Goal: Task Accomplishment & Management: Use online tool/utility

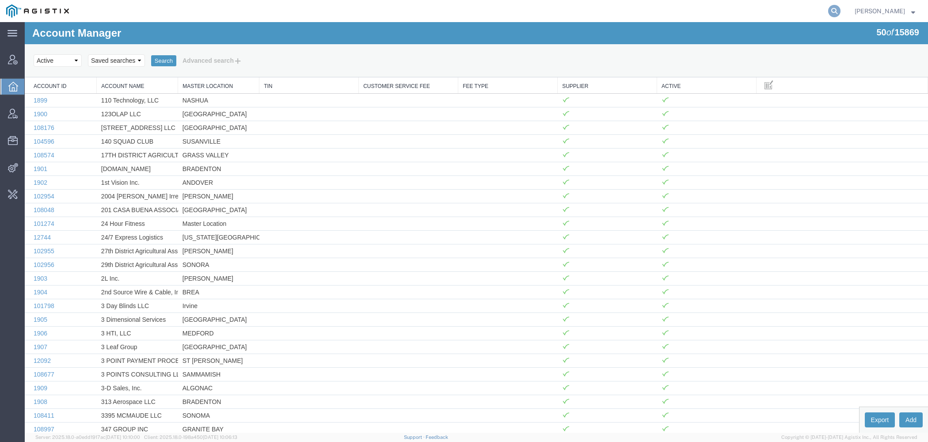
click at [838, 10] on icon at bounding box center [834, 11] width 12 height 12
paste input "56721628"
type input "56721628"
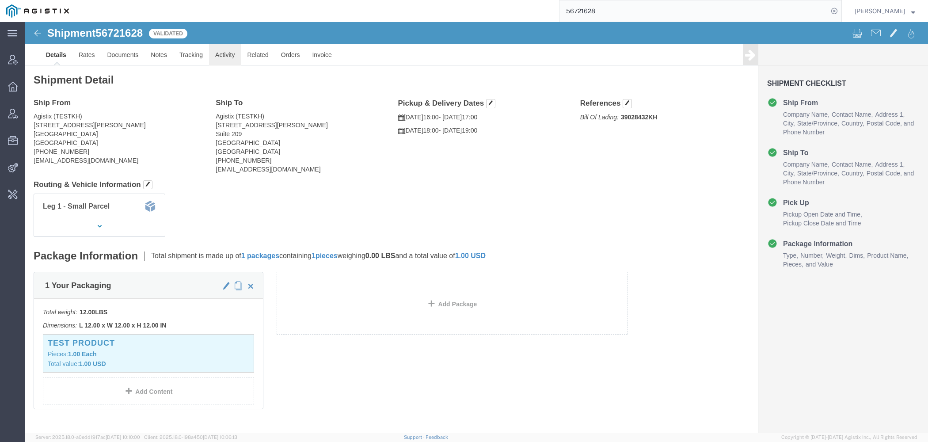
click link "Activity"
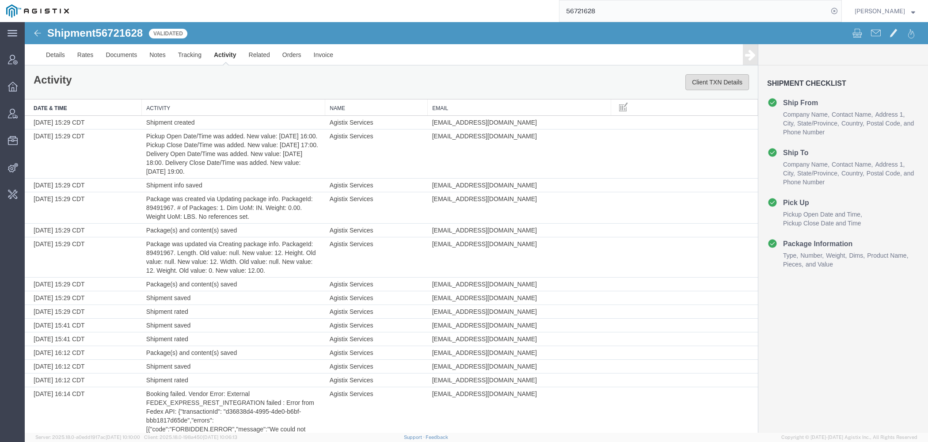
click at [699, 83] on button "Client TXN Details" at bounding box center [717, 82] width 64 height 16
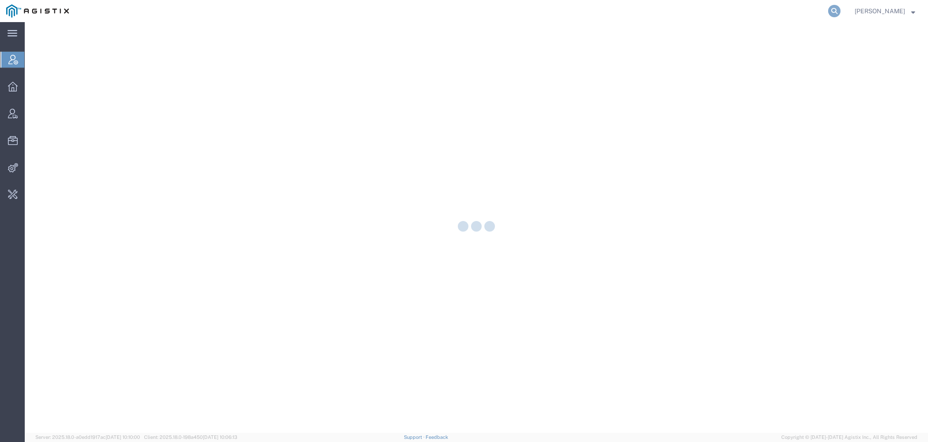
click at [836, 12] on icon at bounding box center [834, 11] width 12 height 12
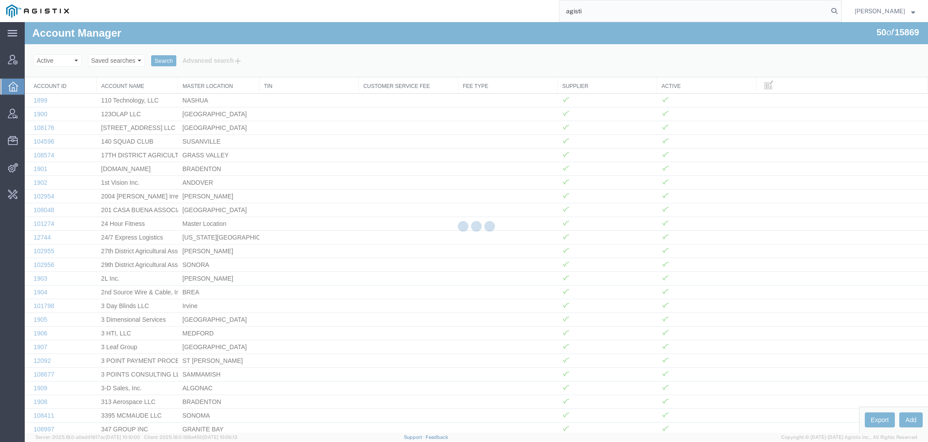
type input "agisti"
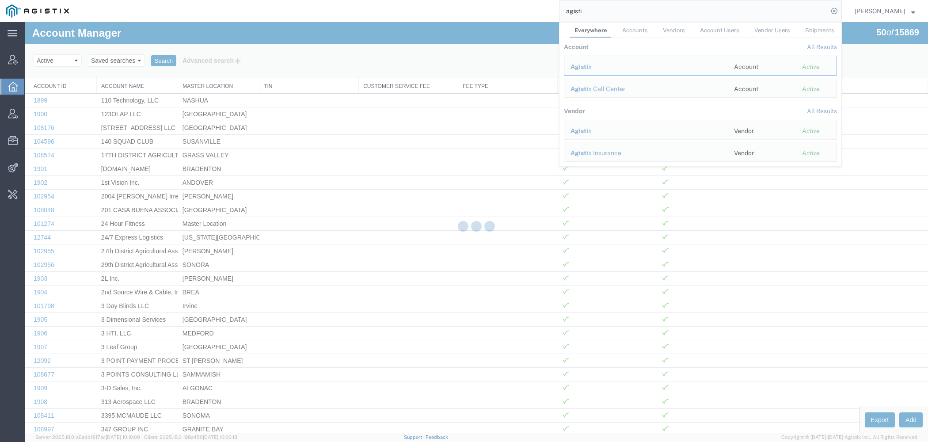
click at [583, 67] on span "Agisti" at bounding box center [579, 66] width 18 height 7
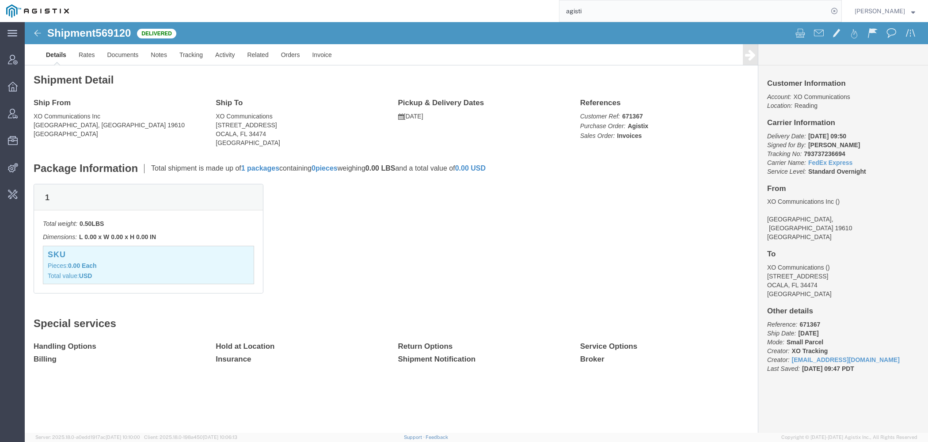
click at [614, 13] on input "agisti" at bounding box center [693, 10] width 269 height 21
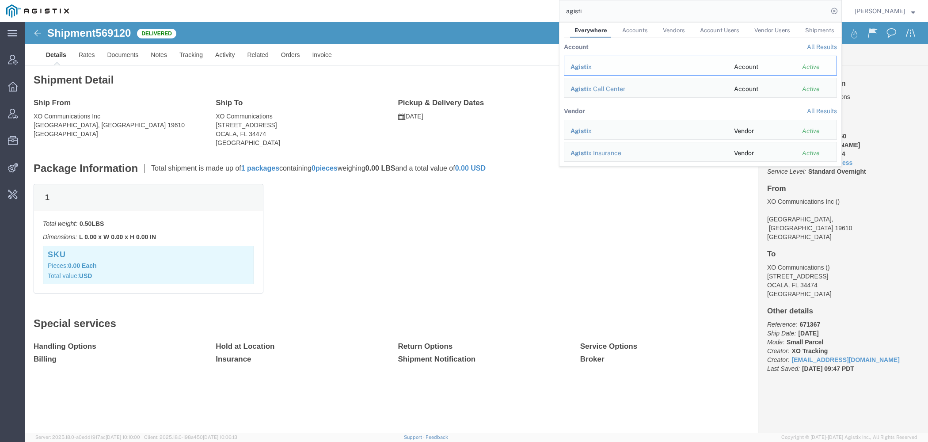
click at [584, 64] on span "Agisti" at bounding box center [579, 66] width 18 height 7
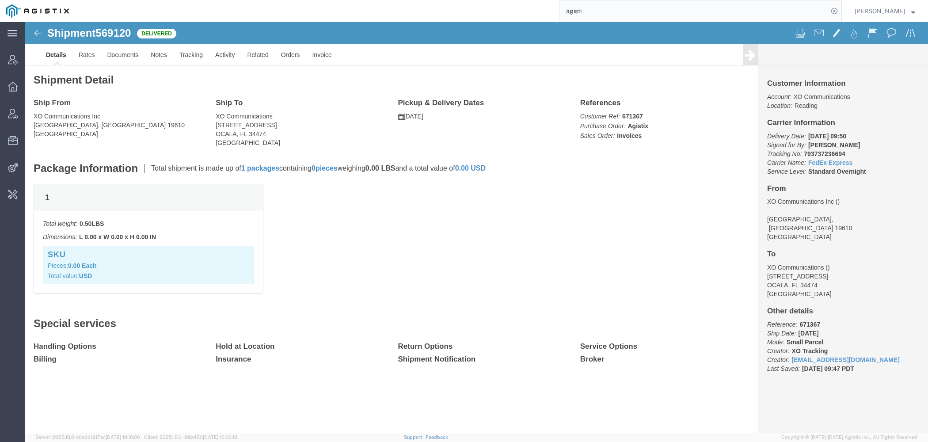
click at [605, 11] on input "agisti" at bounding box center [693, 10] width 269 height 21
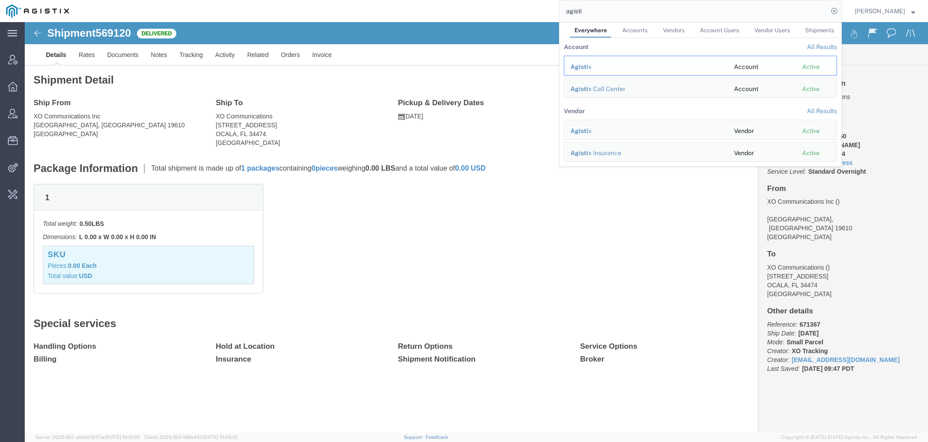
click at [581, 63] on span "Agisti" at bounding box center [579, 66] width 18 height 7
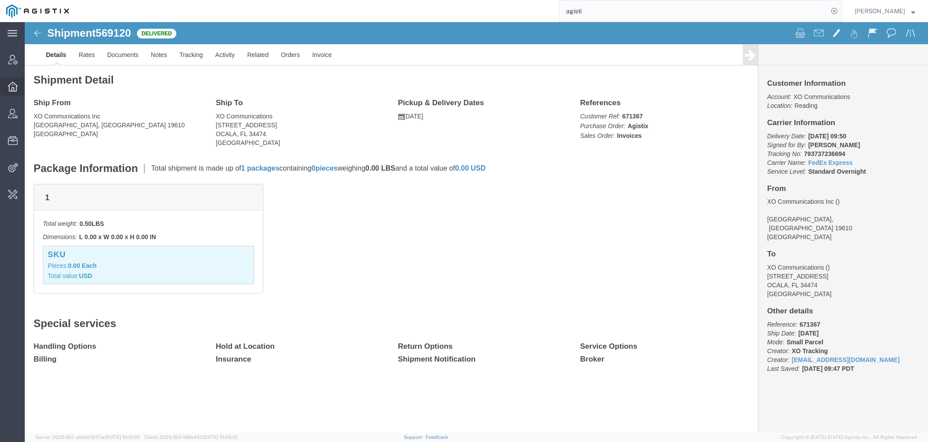
click at [14, 89] on icon at bounding box center [13, 87] width 10 height 10
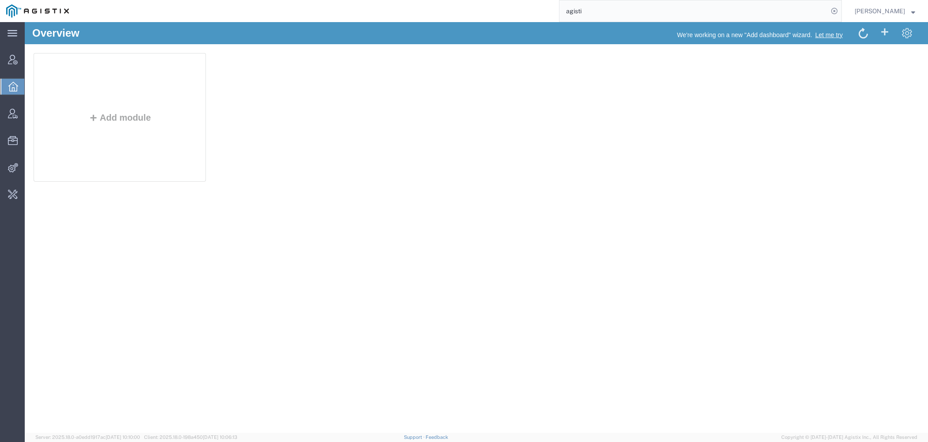
click at [605, 12] on input "agisti" at bounding box center [693, 10] width 269 height 21
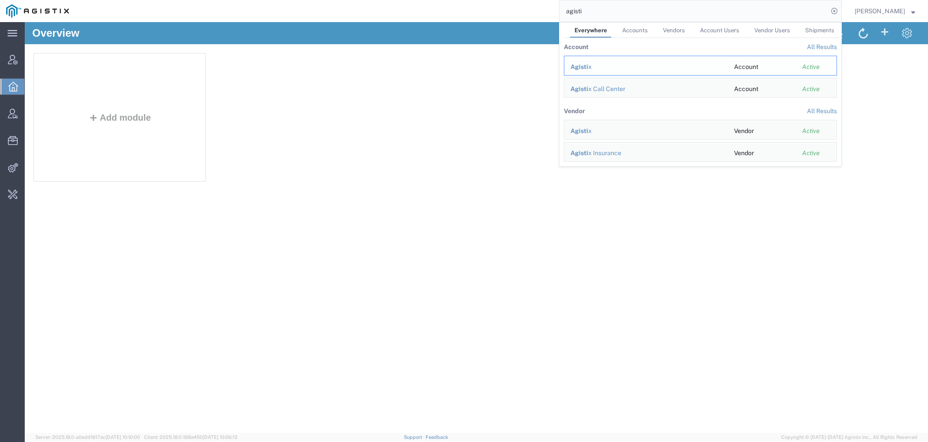
click at [585, 64] on span "Agisti" at bounding box center [579, 66] width 18 height 7
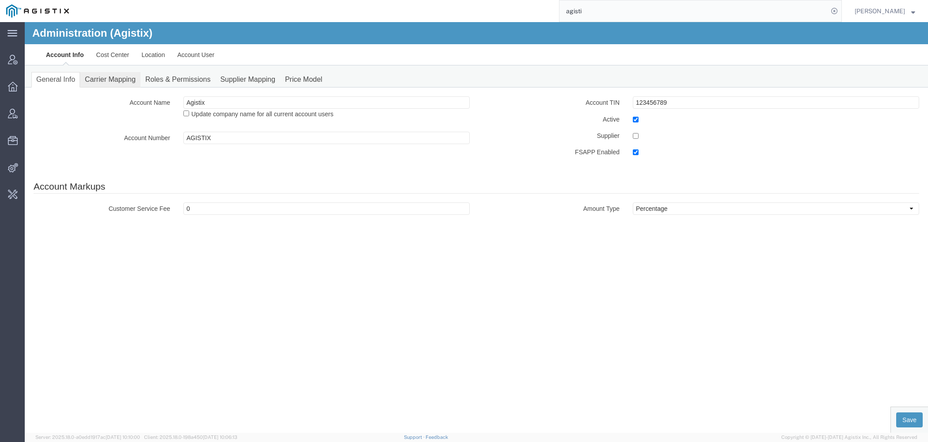
click at [109, 79] on link "Carrier Mapping" at bounding box center [110, 79] width 61 height 15
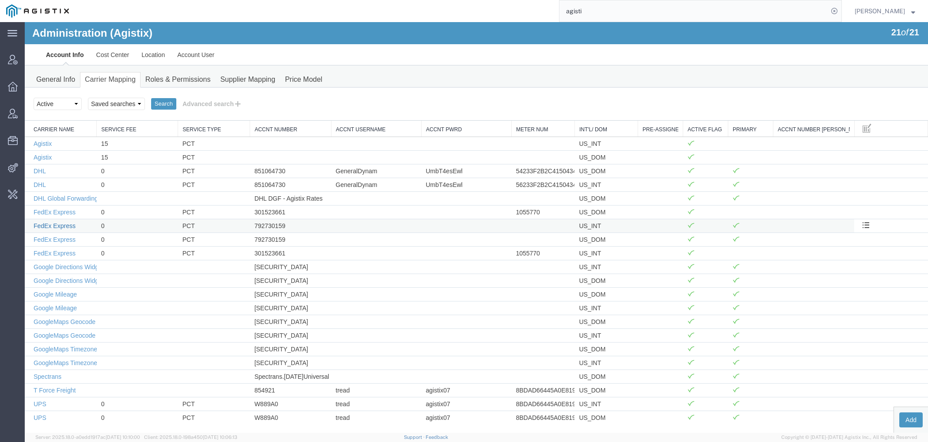
click at [64, 224] on link "FedEx Express" at bounding box center [55, 225] width 42 height 7
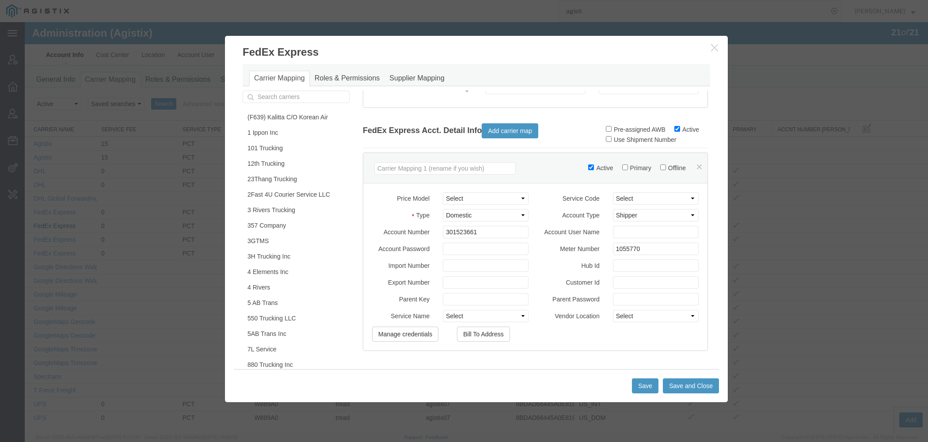
scroll to position [101, 0]
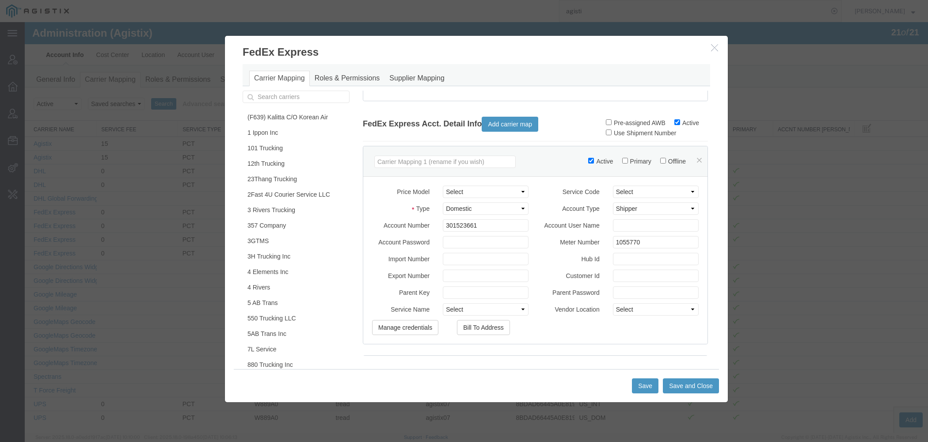
click at [416, 123] on div "FedEx Express Acct. Detail Info Add carrier map" at bounding box center [450, 124] width 175 height 24
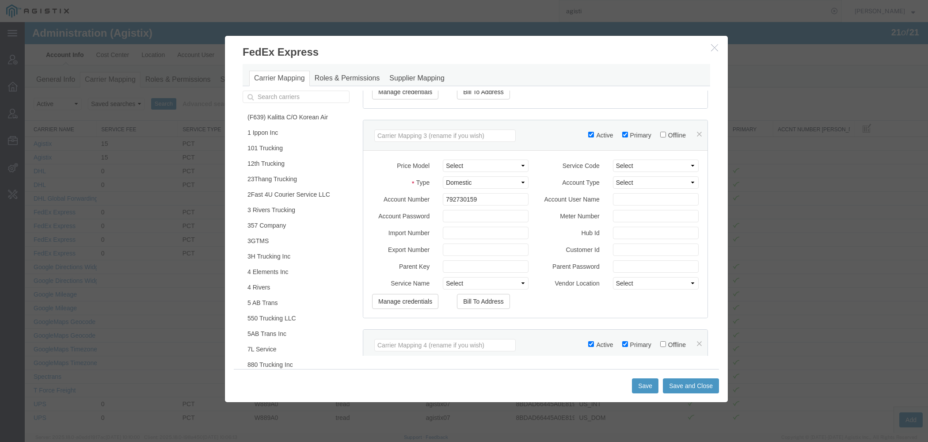
scroll to position [592, 0]
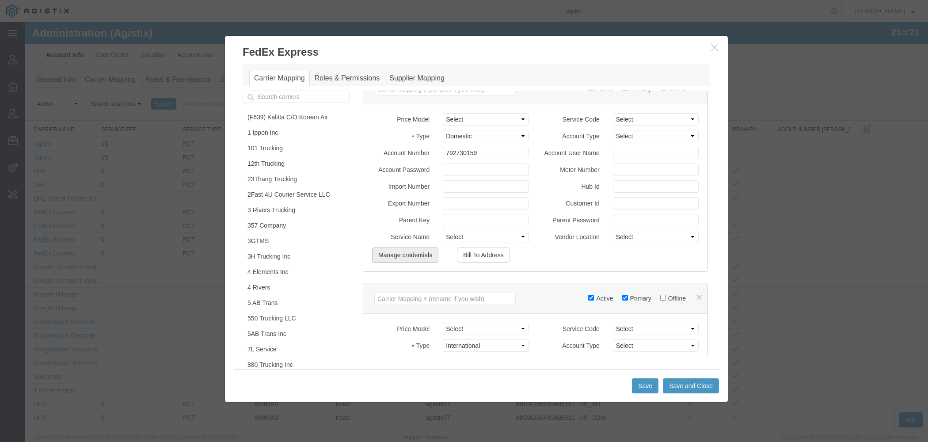
click at [419, 257] on button "Manage credentials" at bounding box center [405, 254] width 66 height 15
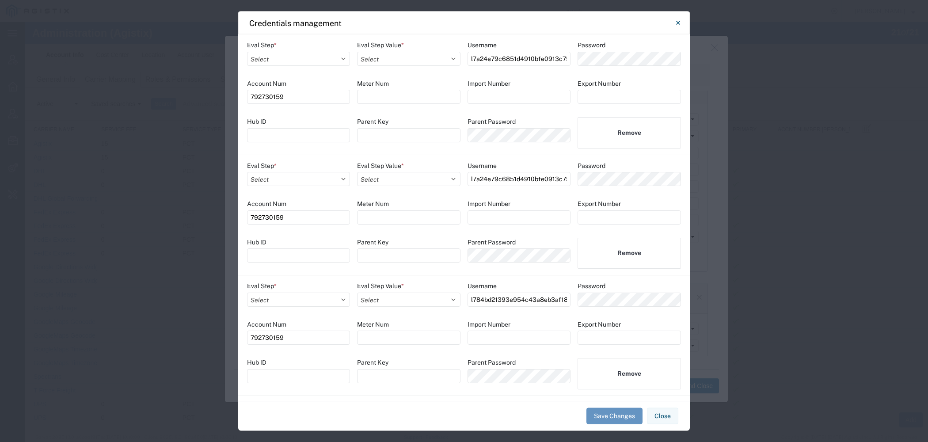
scroll to position [20, 0]
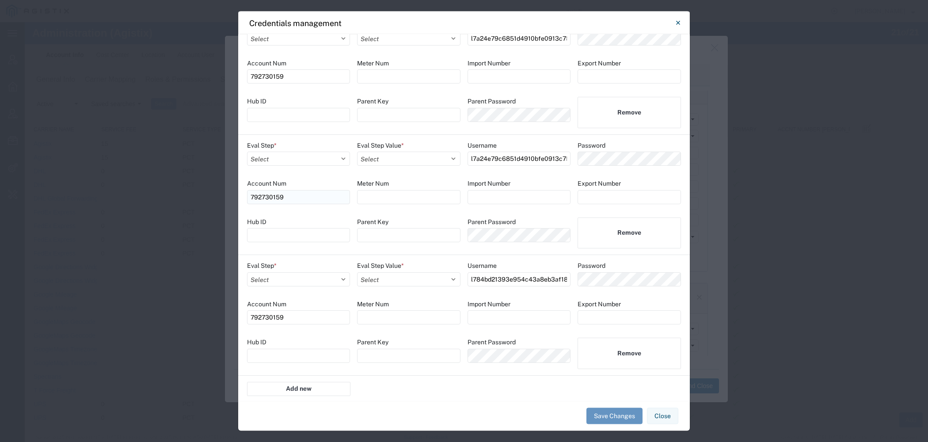
click at [249, 193] on input "792730159" at bounding box center [298, 197] width 103 height 14
click at [507, 174] on div "Eval Step * Select Account Registration Airport All Bid Pricing Calendar Cancel…" at bounding box center [463, 194] width 451 height 121
